Goal: Information Seeking & Learning: Learn about a topic

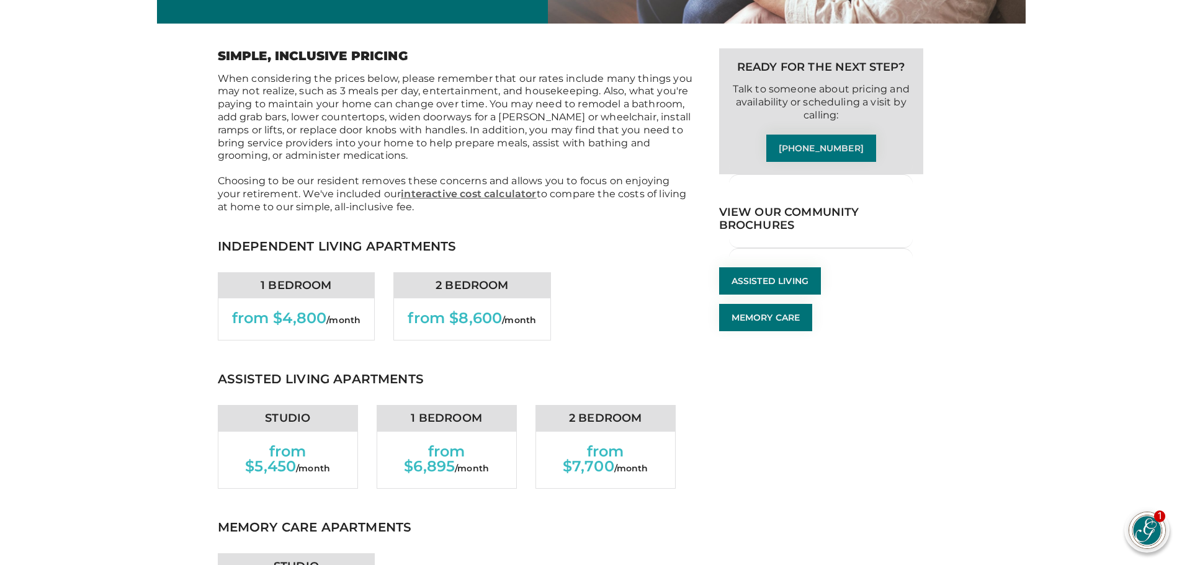
scroll to position [372, 0]
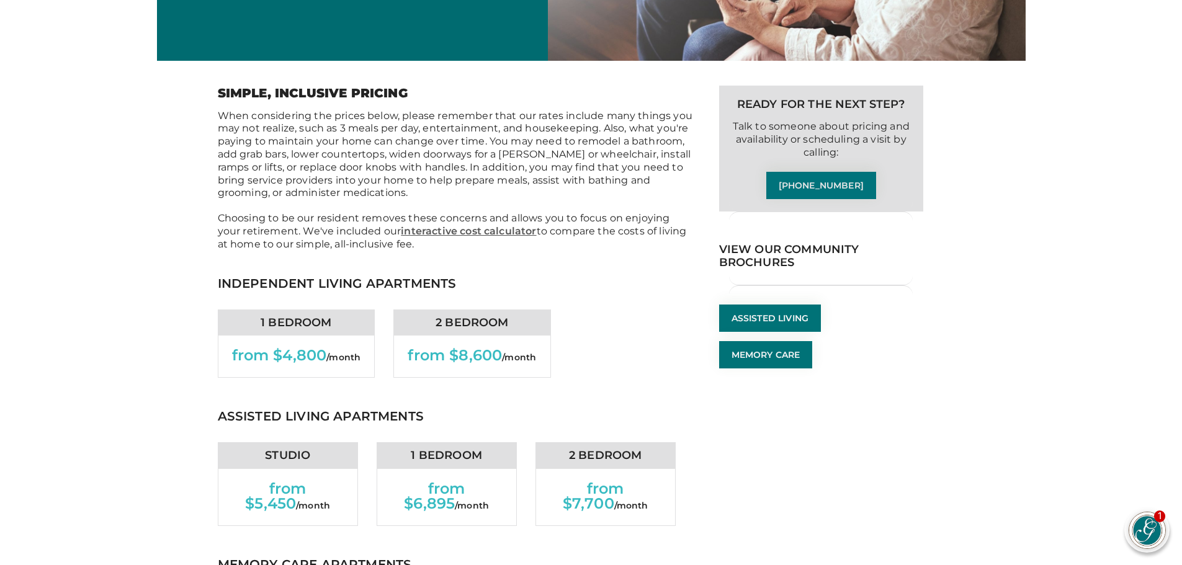
click at [485, 250] on p "Choosing to be our resident removes these concerns and allows you to focus on e…" at bounding box center [456, 231] width 476 height 38
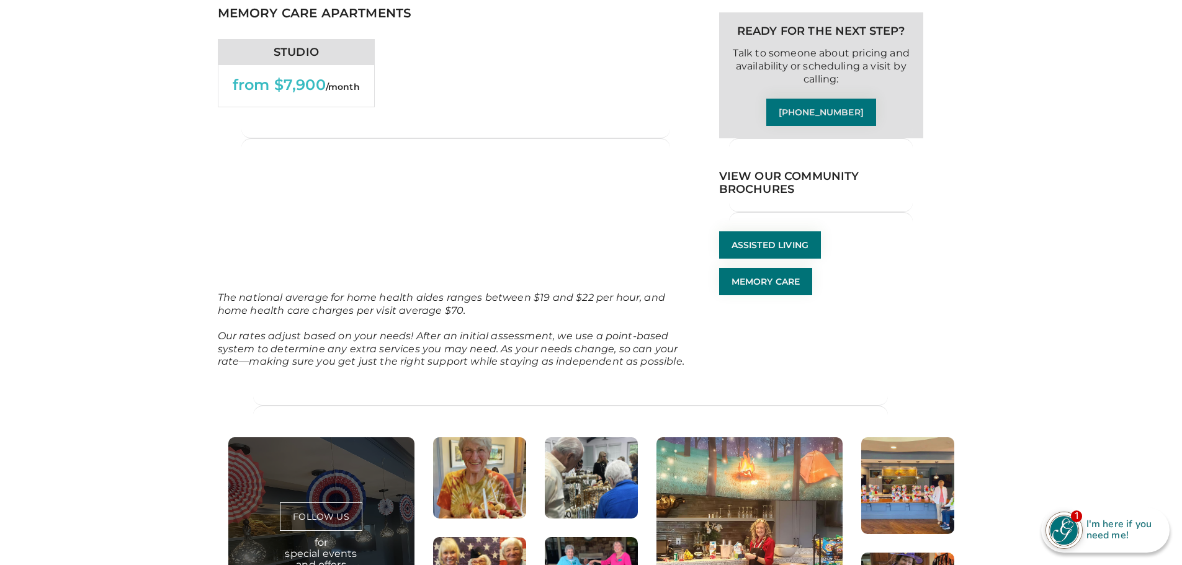
scroll to position [931, 0]
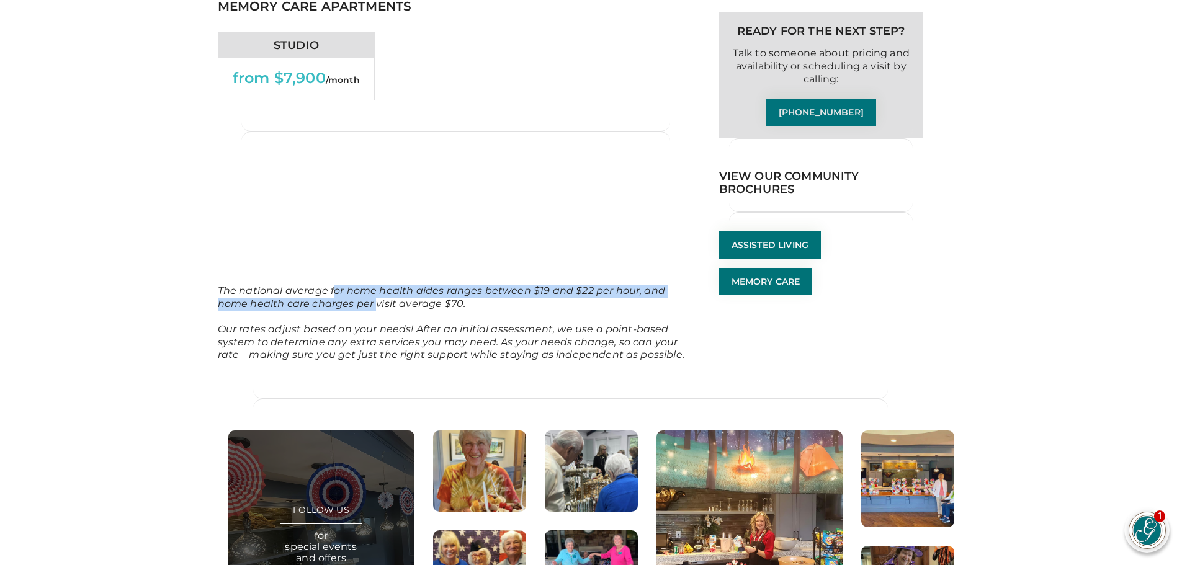
drag, startPoint x: 332, startPoint y: 397, endPoint x: 376, endPoint y: 426, distance: 52.5
click at [376, 323] on p "The national average for home health aides ranges between $19 and $22 per hour,…" at bounding box center [456, 304] width 476 height 38
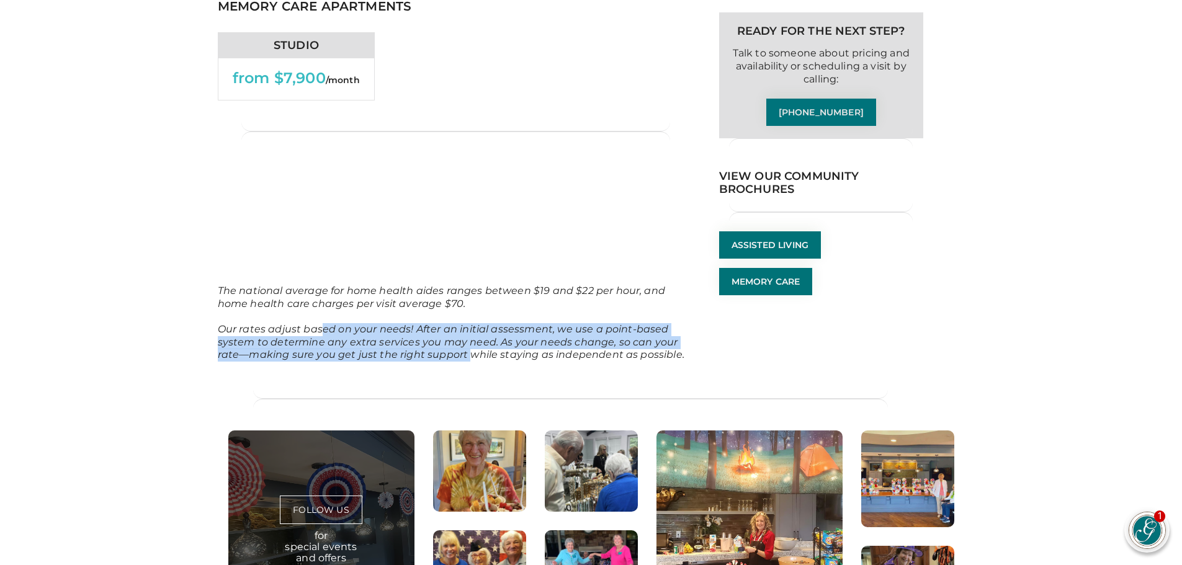
drag, startPoint x: 321, startPoint y: 442, endPoint x: 469, endPoint y: 470, distance: 150.3
click at [469, 361] on em "Our rates adjust based on your needs! After an initial assessment, we use a poi…" at bounding box center [451, 342] width 467 height 38
click at [1141, 529] on img at bounding box center [1147, 530] width 36 height 36
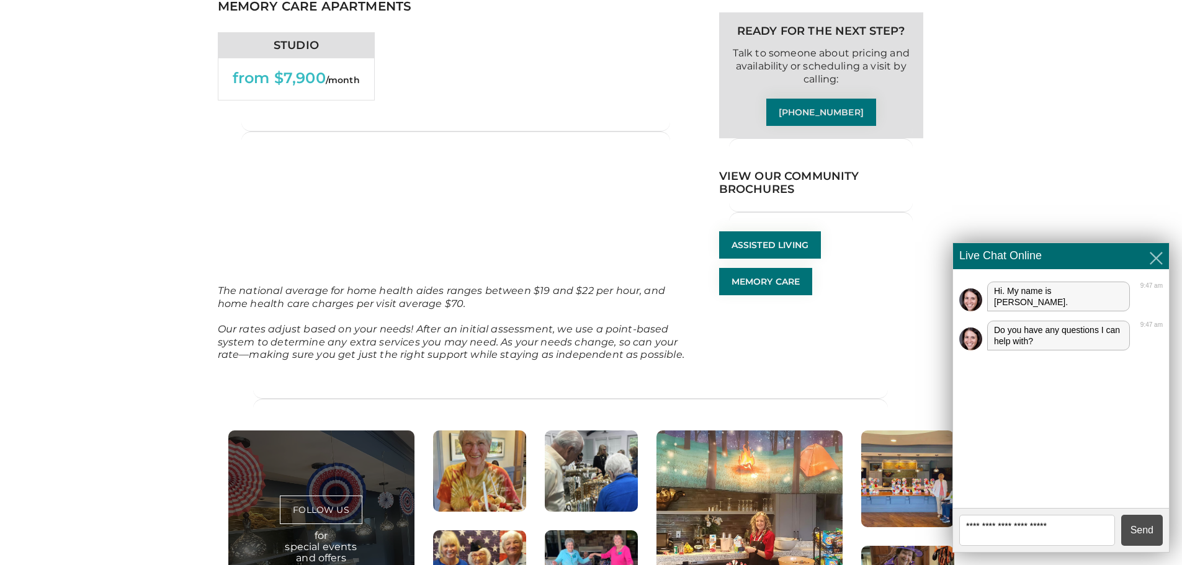
click at [1012, 528] on textarea at bounding box center [1037, 530] width 156 height 31
type textarea "**********"
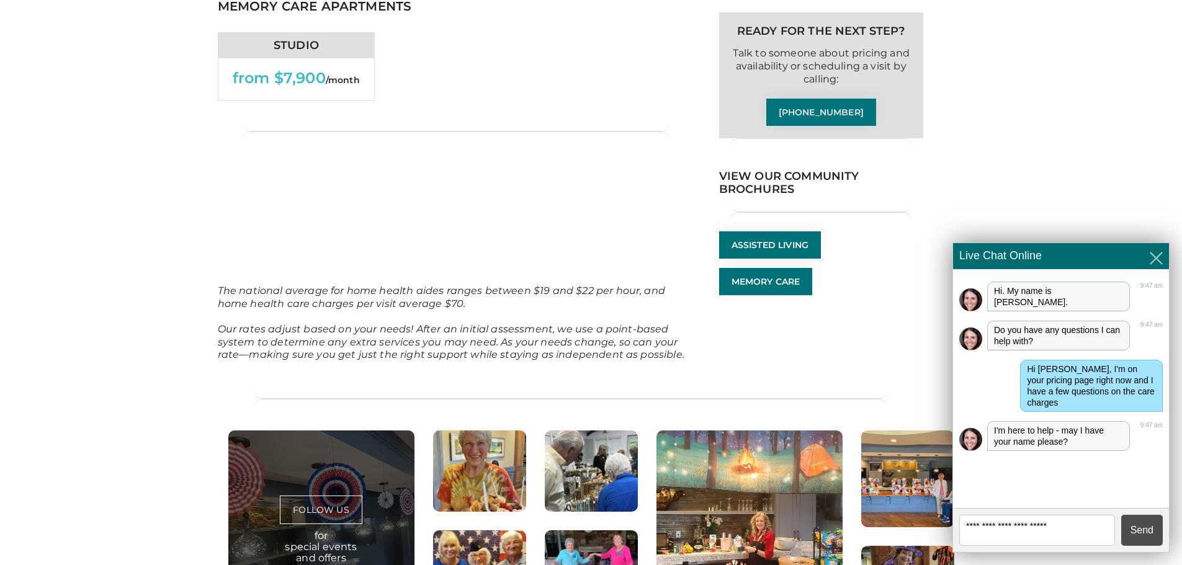
click at [1012, 527] on textarea at bounding box center [1037, 530] width 156 height 31
type textarea "**********"
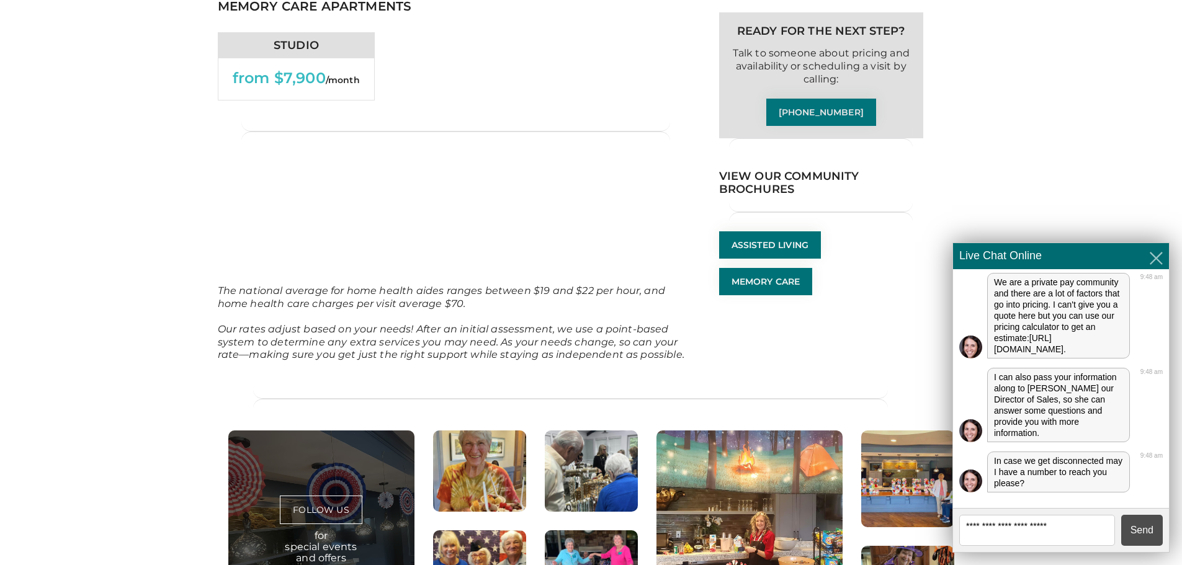
scroll to position [181, 0]
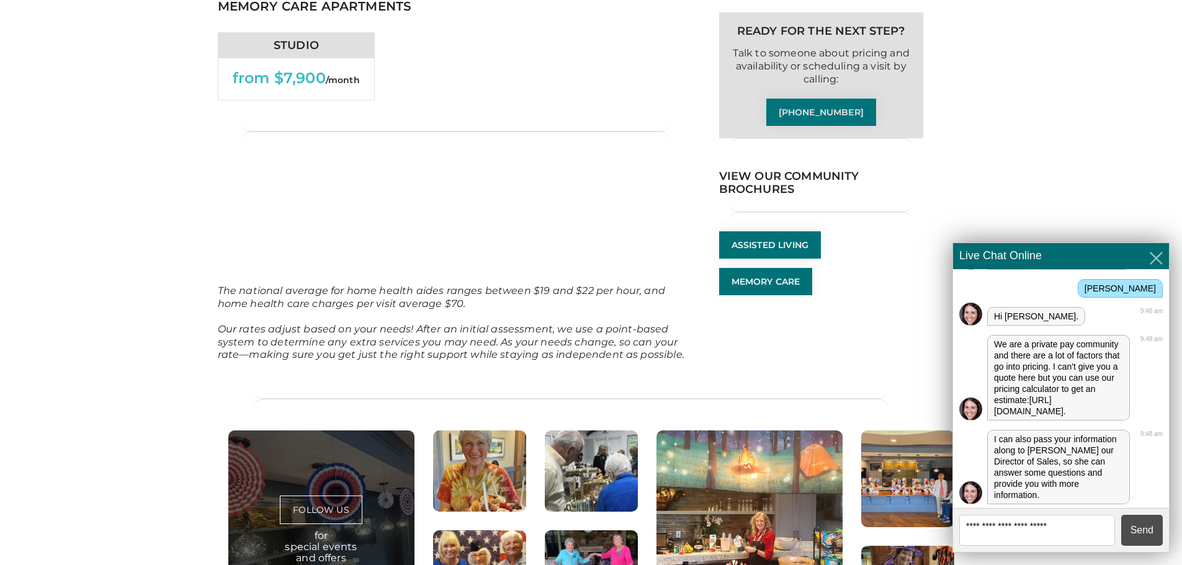
drag, startPoint x: 993, startPoint y: 399, endPoint x: 1049, endPoint y: 411, distance: 57.8
click at [1049, 411] on div "We are a private pay community and there are a lot of factors that go into pric…" at bounding box center [1058, 378] width 143 height 86
copy link "https://theglenlakeoconee.com/cost-calculator"
click at [1068, 476] on div "I can also pass your information along to Cindy Hodges our Director of Sales, s…" at bounding box center [1058, 467] width 143 height 74
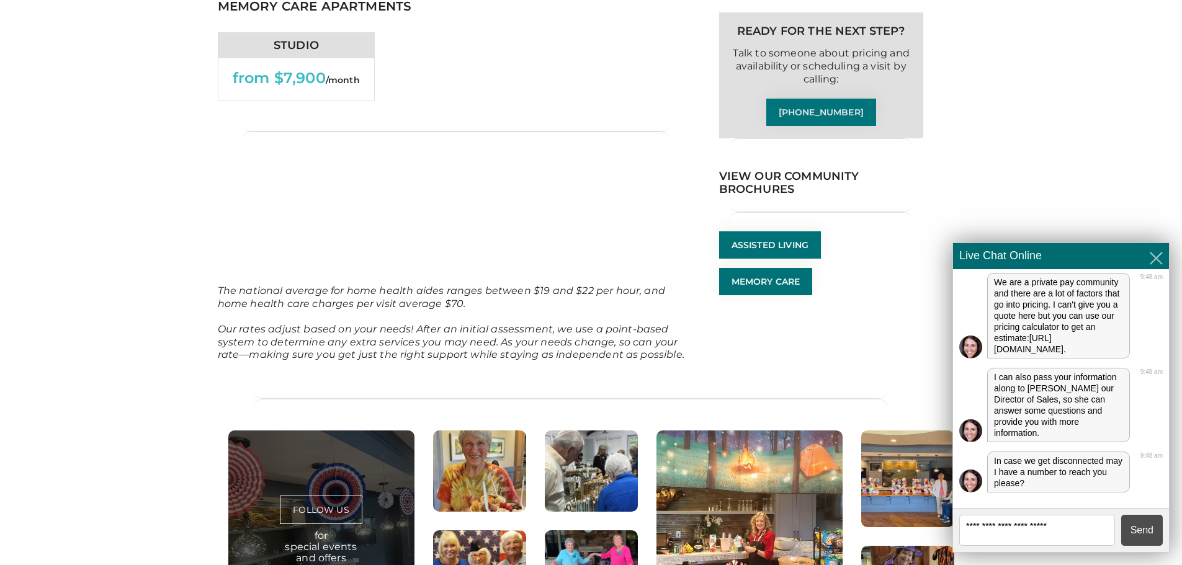
click at [1035, 530] on textarea at bounding box center [1037, 530] width 156 height 31
click at [1036, 527] on textarea at bounding box center [1037, 530] width 156 height 31
type textarea "**********"
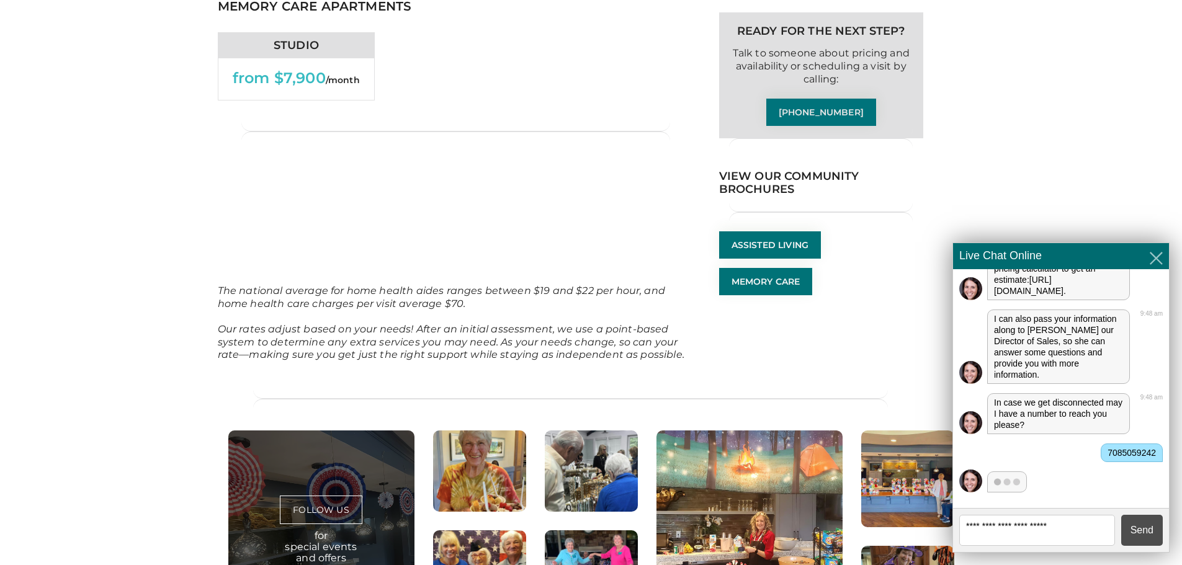
scroll to position [321, 0]
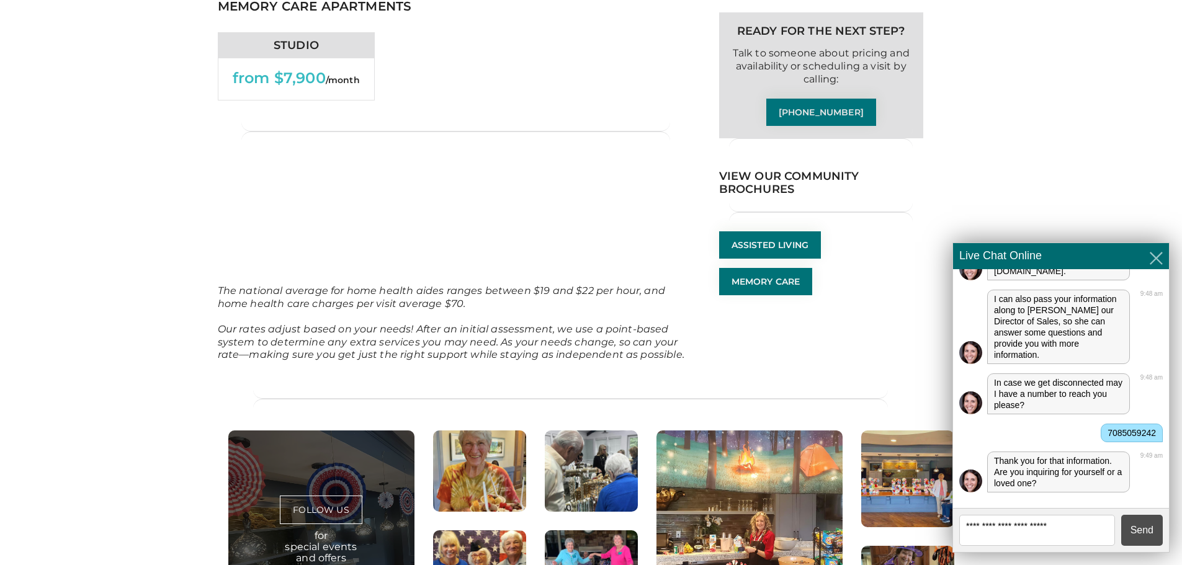
click at [1003, 521] on textarea at bounding box center [1037, 530] width 156 height 31
type textarea "**********"
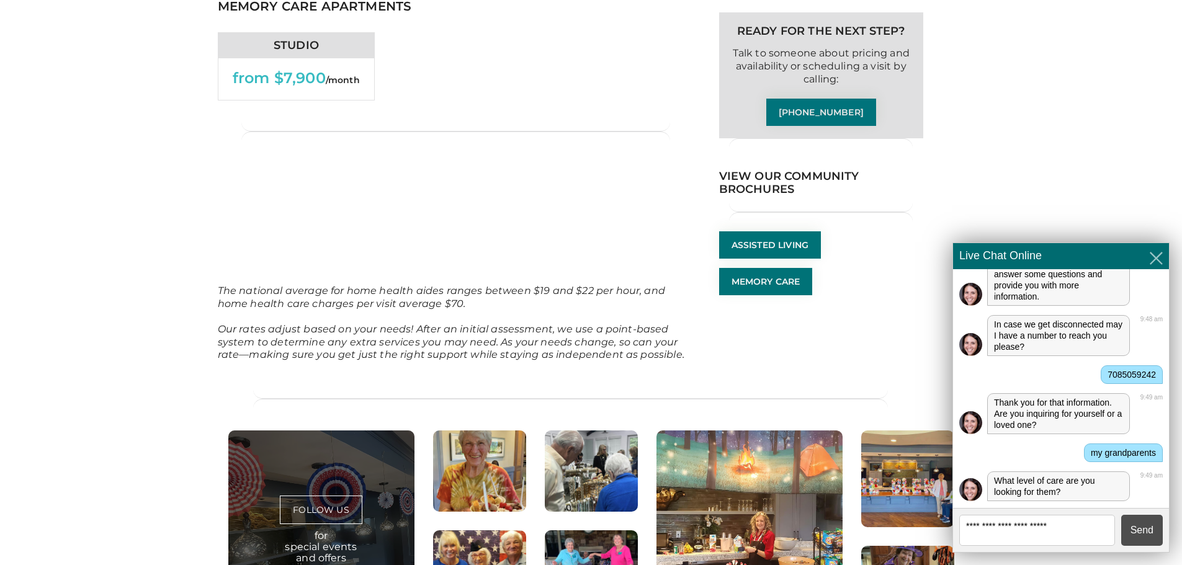
scroll to position [388, 0]
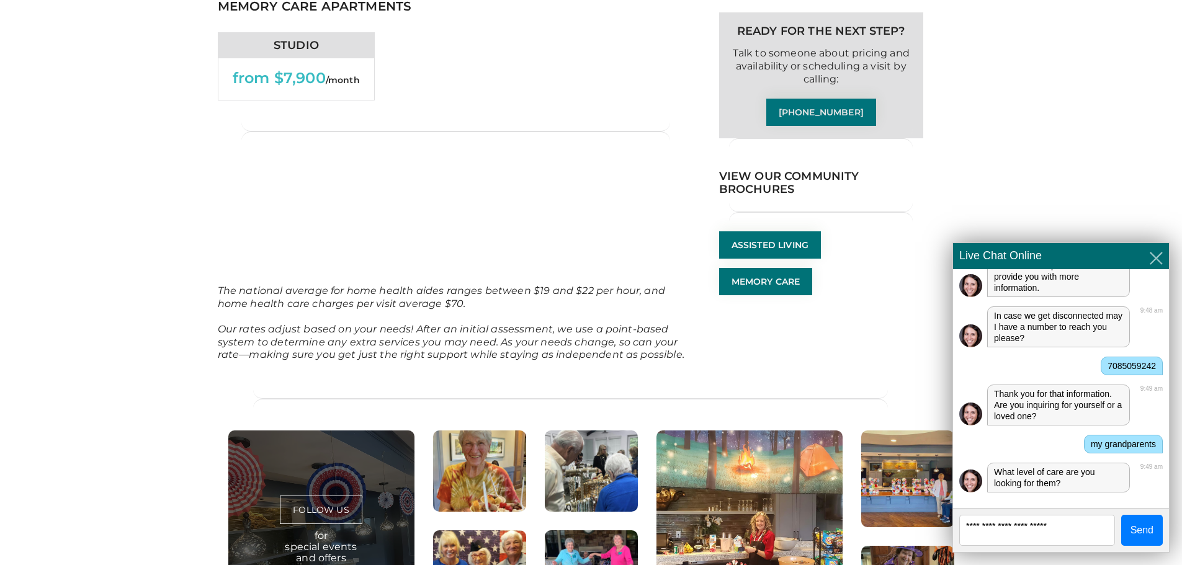
type textarea "*"
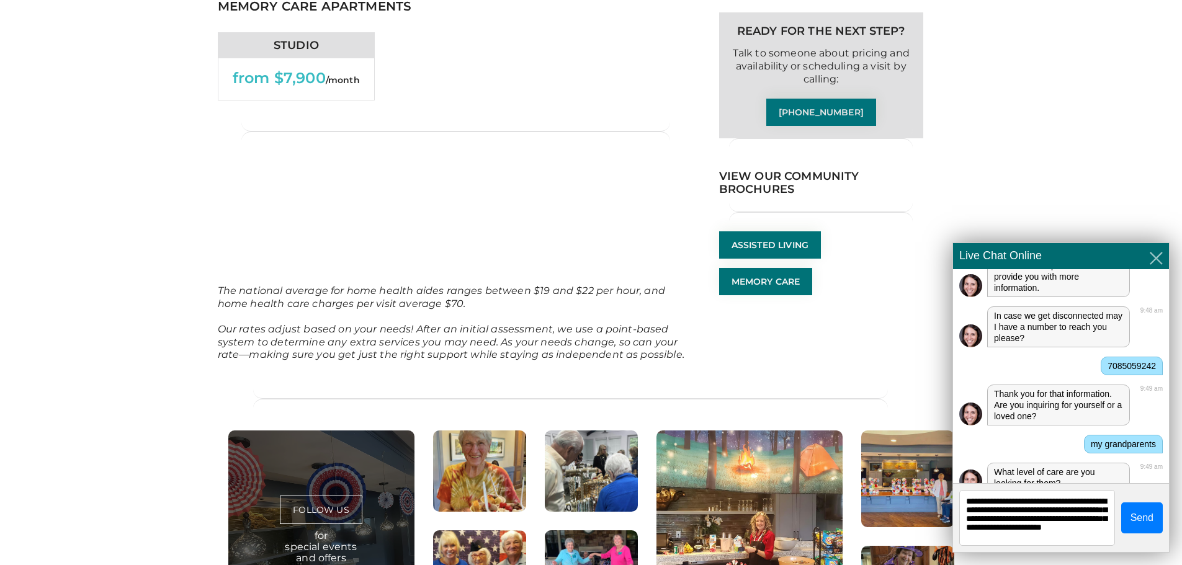
type textarea "**********"
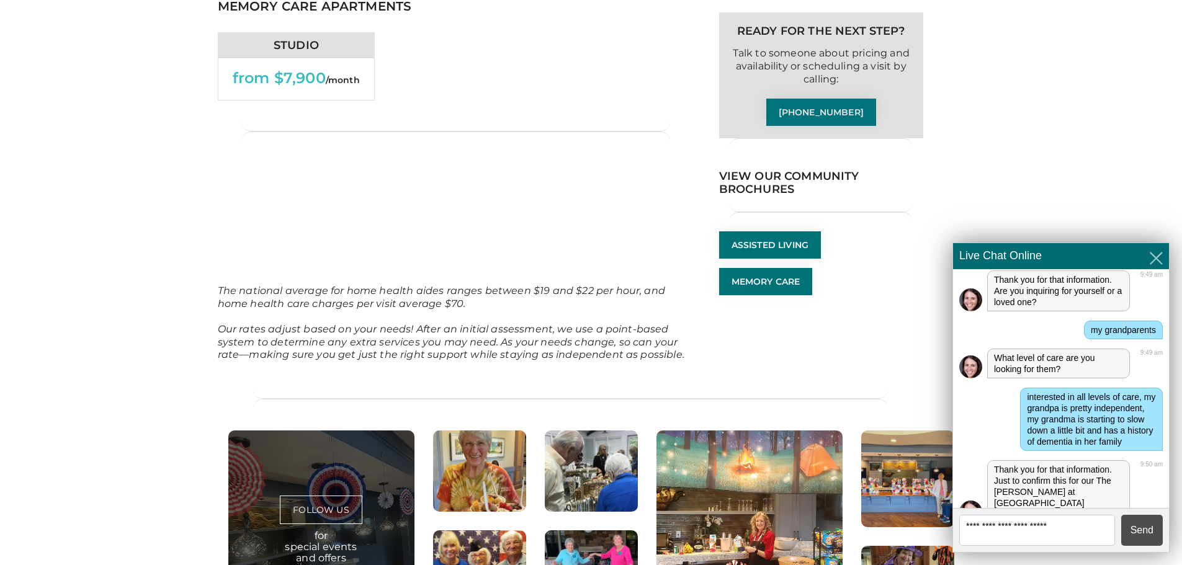
scroll to position [534, 0]
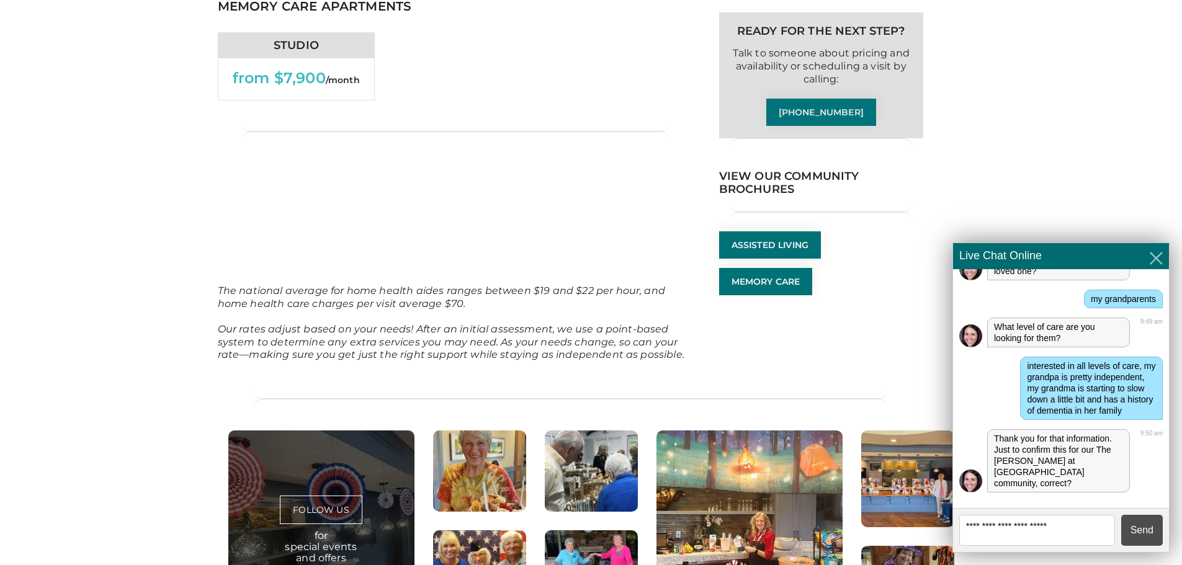
click at [1028, 521] on textarea at bounding box center [1037, 530] width 156 height 31
type textarea "***"
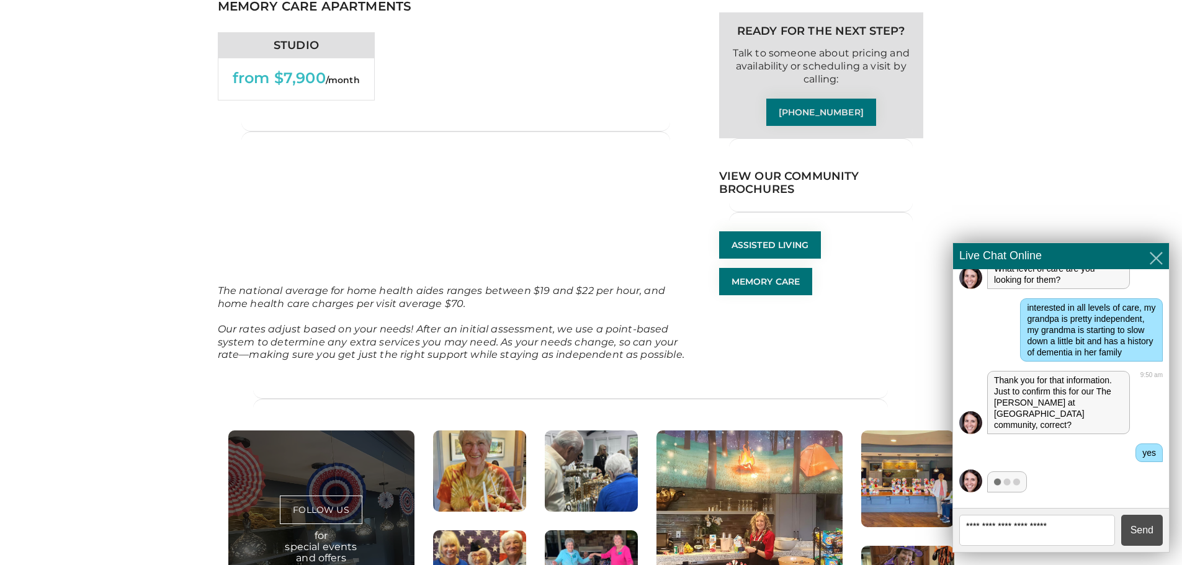
scroll to position [634, 0]
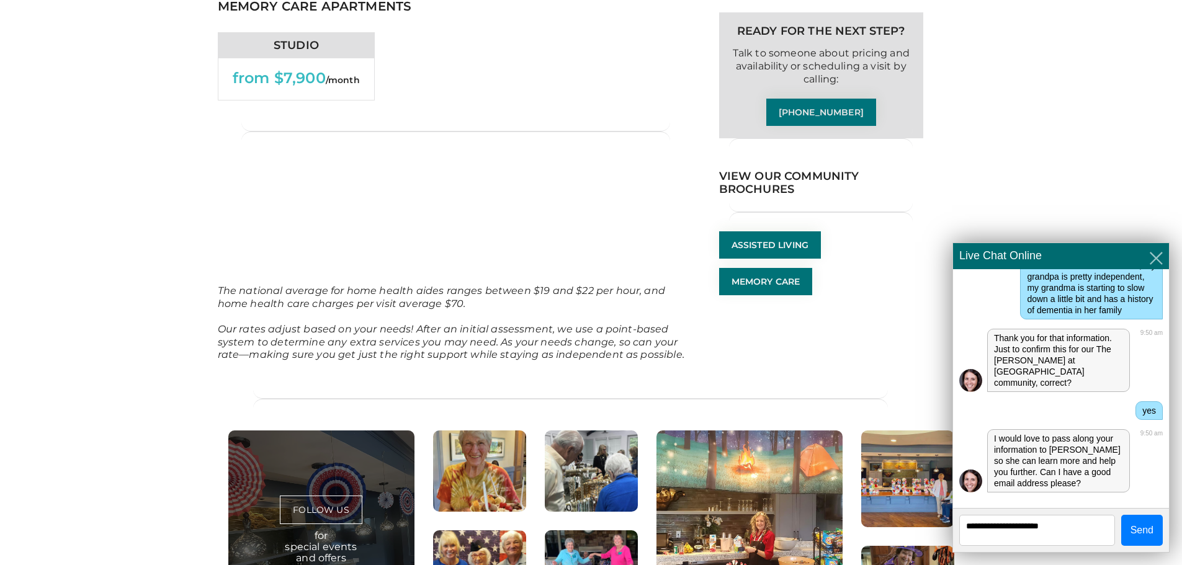
type textarea "**********"
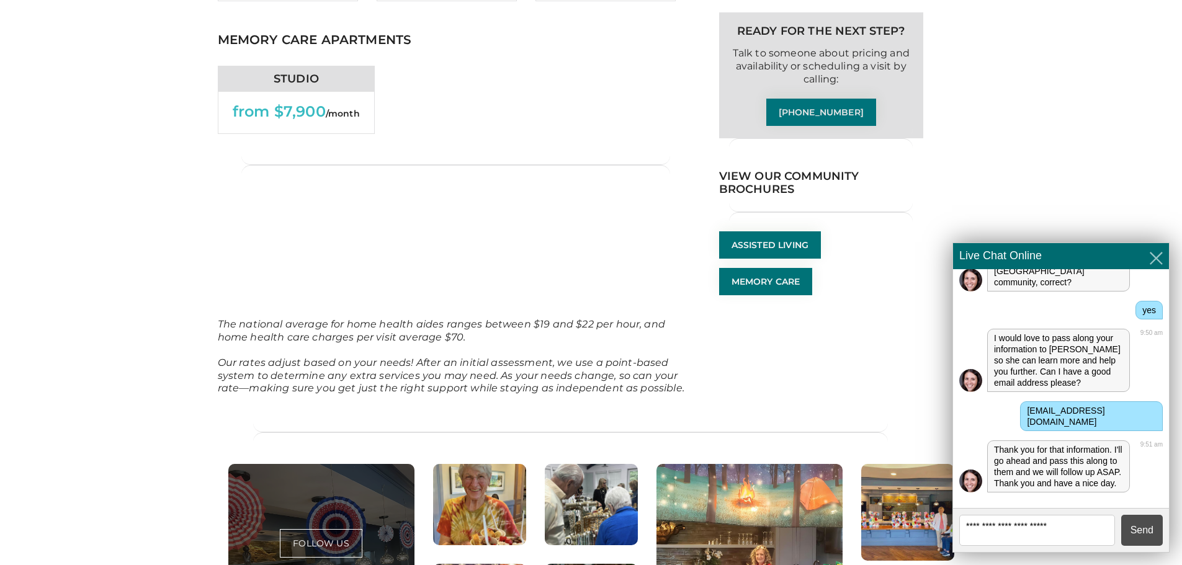
scroll to position [806, 0]
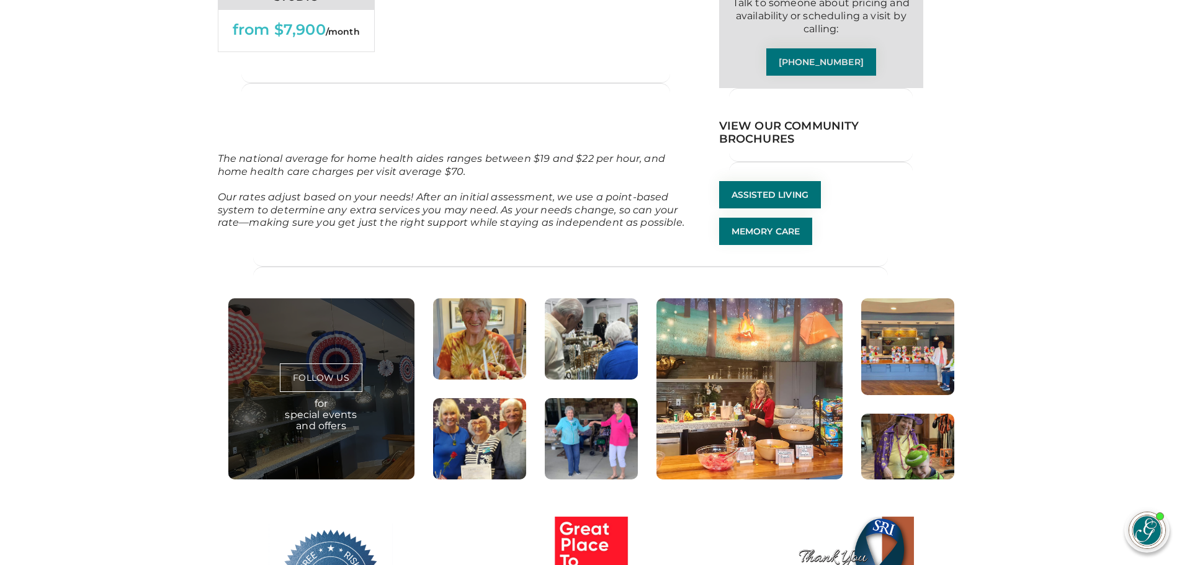
scroll to position [1007, 0]
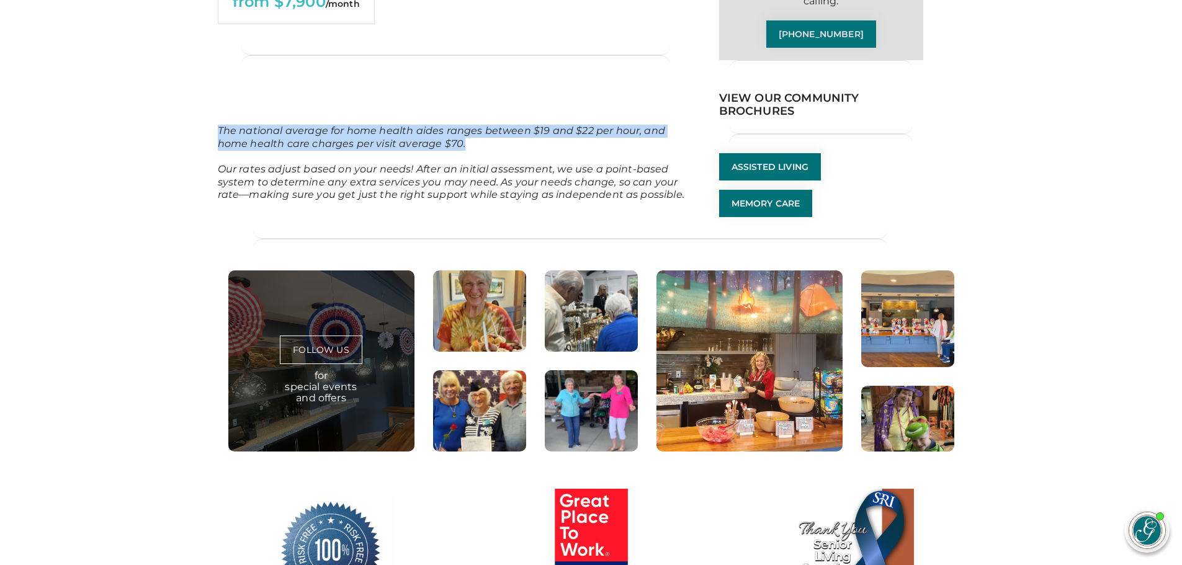
drag, startPoint x: 208, startPoint y: 238, endPoint x: 474, endPoint y: 266, distance: 267.5
click at [474, 163] on p "The national average for home health aides ranges between $19 and $22 per hour,…" at bounding box center [456, 144] width 476 height 38
drag, startPoint x: 474, startPoint y: 248, endPoint x: 556, endPoint y: 252, distance: 82.6
click at [556, 163] on p "The national average for home health aides ranges between $19 and $22 per hour,…" at bounding box center [456, 144] width 476 height 38
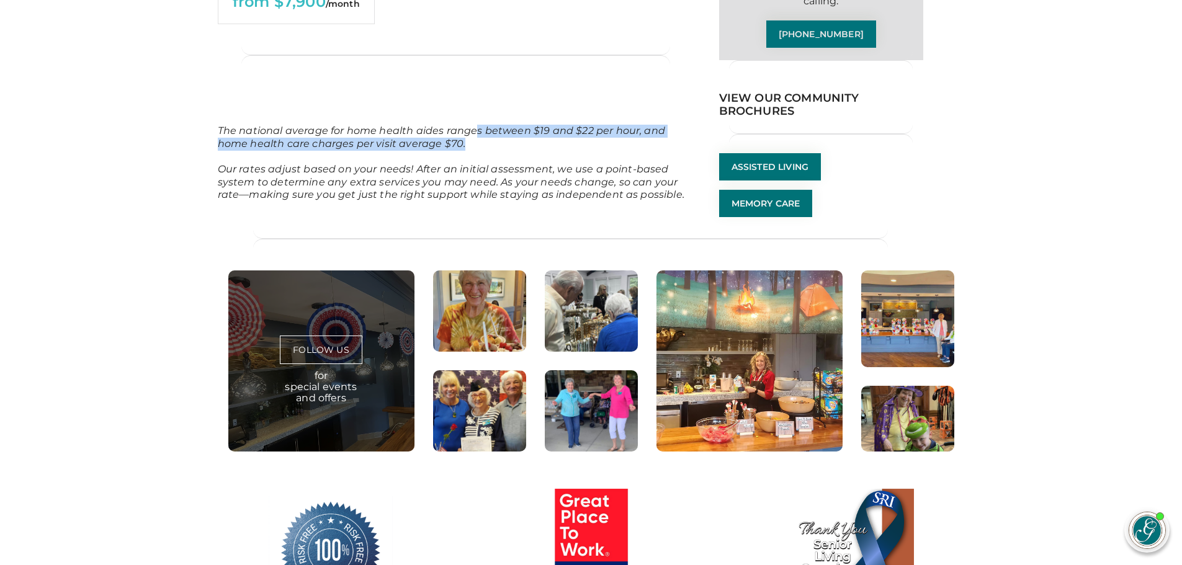
click at [556, 163] on p "The national average for home health aides ranges between $19 and $22 per hour,…" at bounding box center [456, 144] width 476 height 38
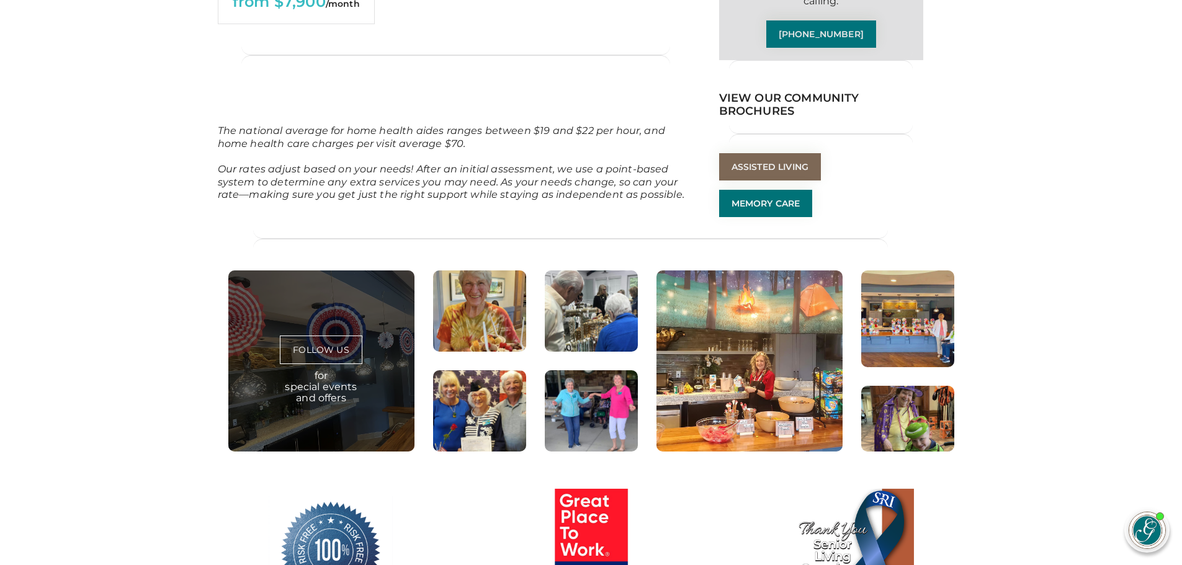
click at [747, 181] on link "Assisted Living" at bounding box center [770, 166] width 102 height 27
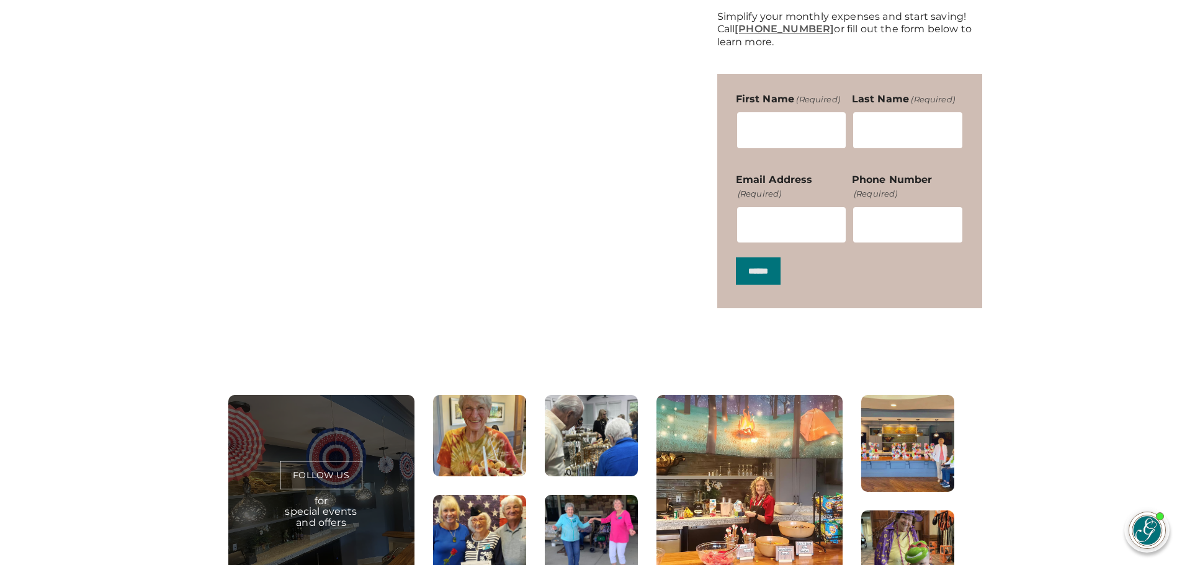
scroll to position [148, 0]
